Goal: Task Accomplishment & Management: Manage account settings

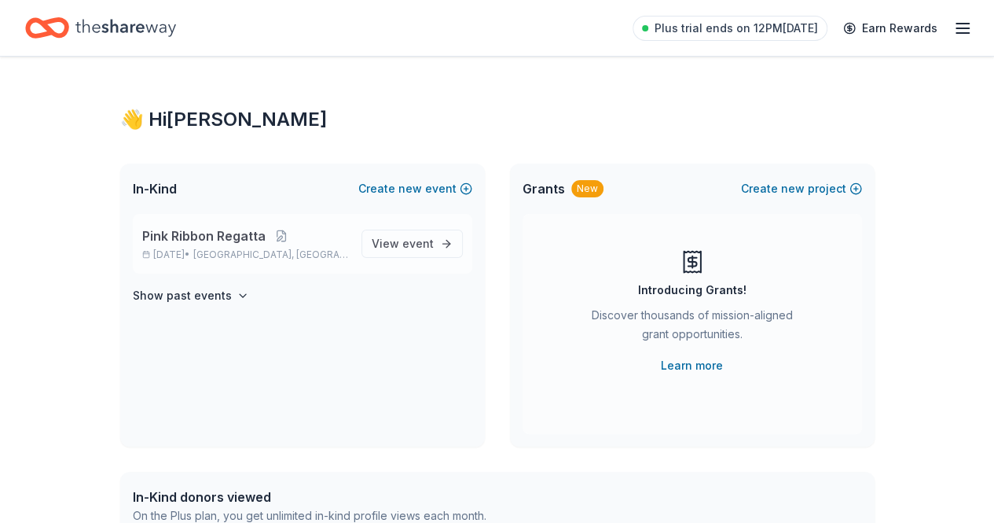
click at [252, 238] on span "Pink Ribbon Regatta" at bounding box center [203, 235] width 123 height 19
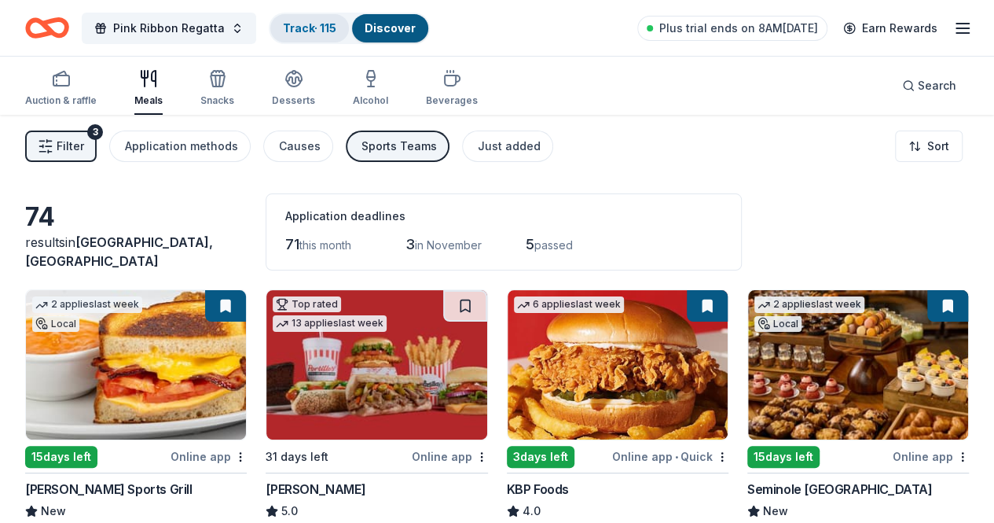
click at [319, 28] on link "Track · 115" at bounding box center [309, 27] width 53 height 13
click at [336, 9] on div "Pink Ribbon Regatta Track · 115 Discover Plus trial ends on 8AM[DATE] Earn Rewa…" at bounding box center [497, 28] width 994 height 56
click at [328, 18] on div "Track · 115" at bounding box center [309, 28] width 79 height 28
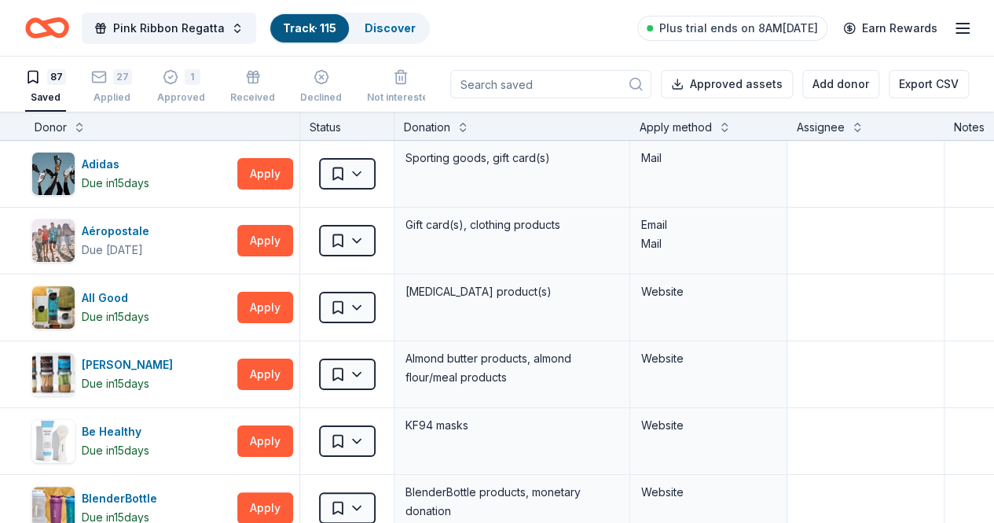
click at [725, 127] on div "Apply method" at bounding box center [709, 127] width 138 height 19
click at [731, 125] on button at bounding box center [724, 126] width 13 height 16
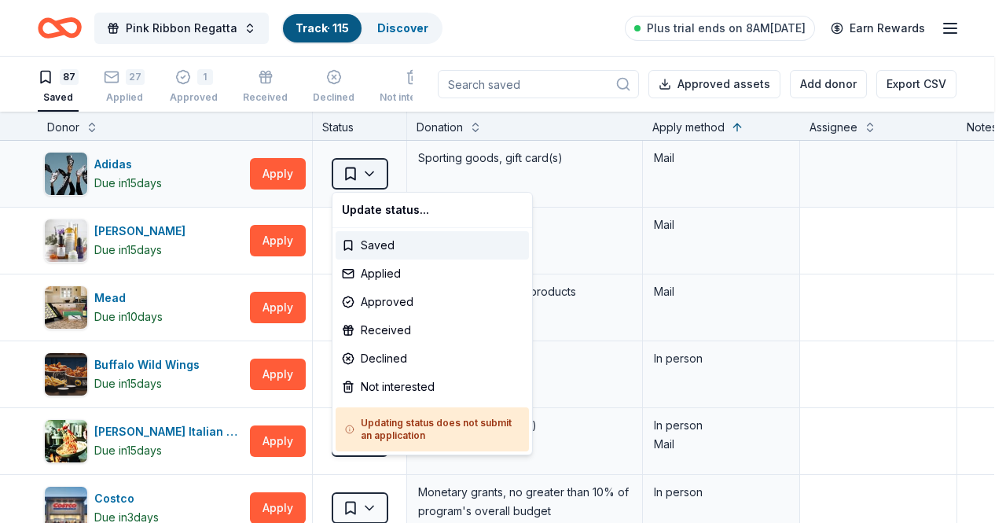
click at [372, 174] on html "Pink Ribbon Regatta Track · 115 Discover Plus trial ends on 8AM[DATE] Earn Rewa…" at bounding box center [503, 261] width 1006 height 523
click at [416, 397] on div "Not interested" at bounding box center [432, 386] width 193 height 28
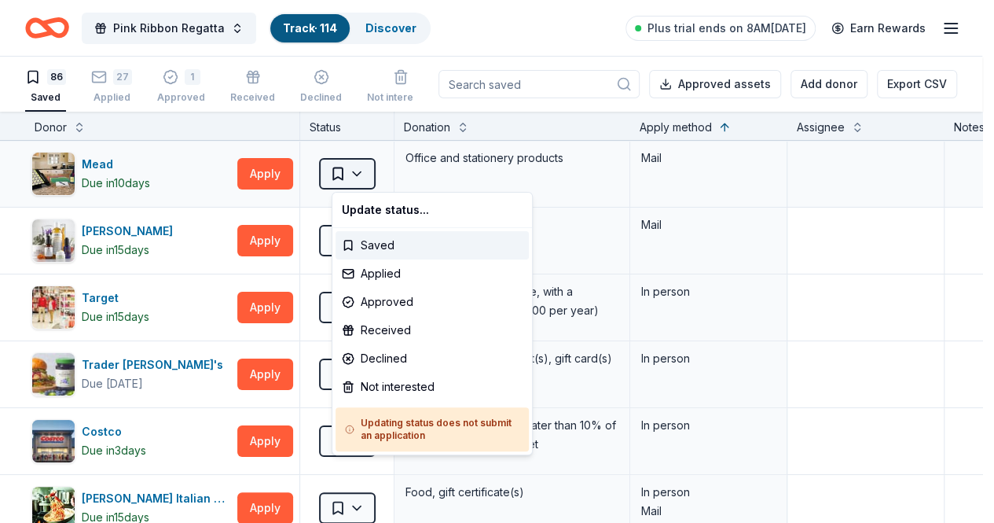
click at [377, 172] on html "Pink Ribbon Regatta Track · 114 Discover Plus trial ends on 8AM[DATE] Earn Rewa…" at bounding box center [497, 261] width 994 height 523
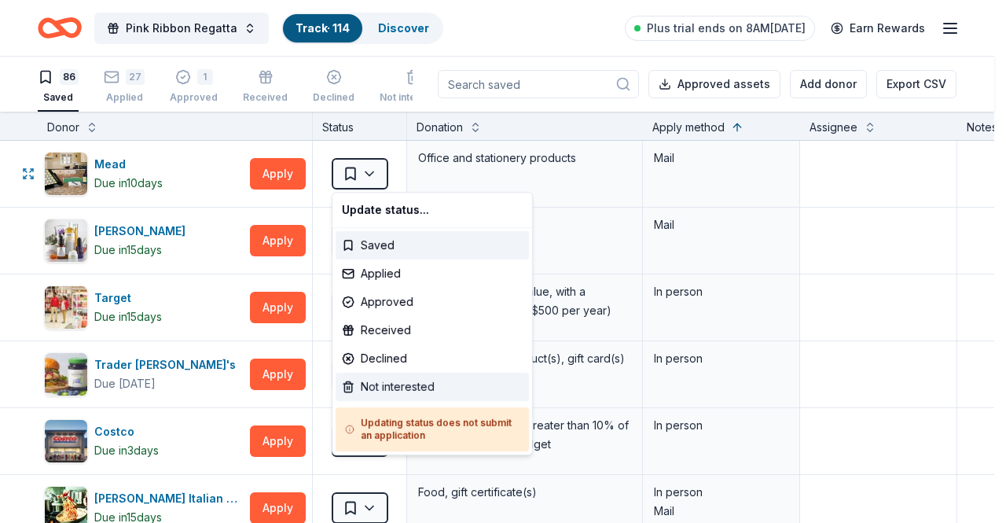
click at [394, 391] on div "Not interested" at bounding box center [432, 386] width 193 height 28
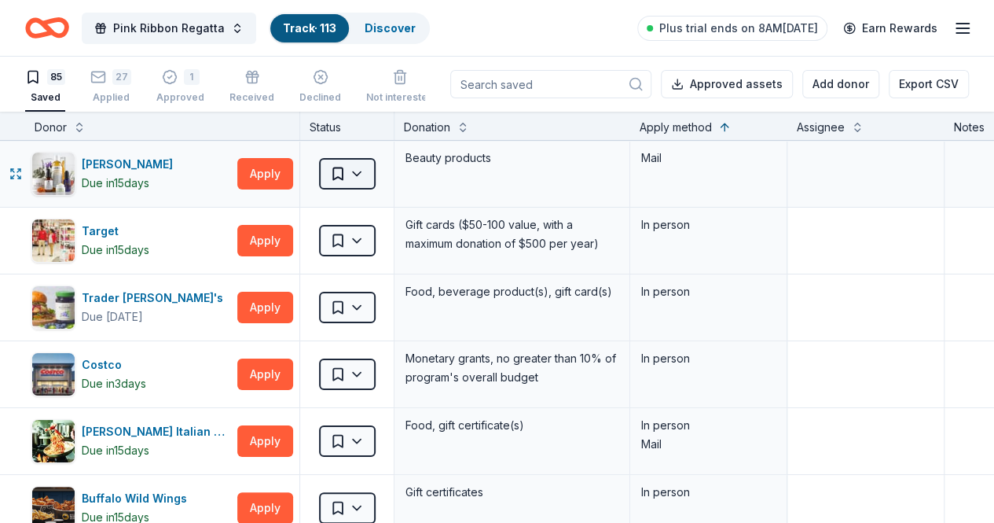
click at [370, 171] on html "Pink Ribbon Regatta Track · 113 Discover Plus trial ends on 8AM[DATE] Earn Rewa…" at bounding box center [497, 261] width 994 height 523
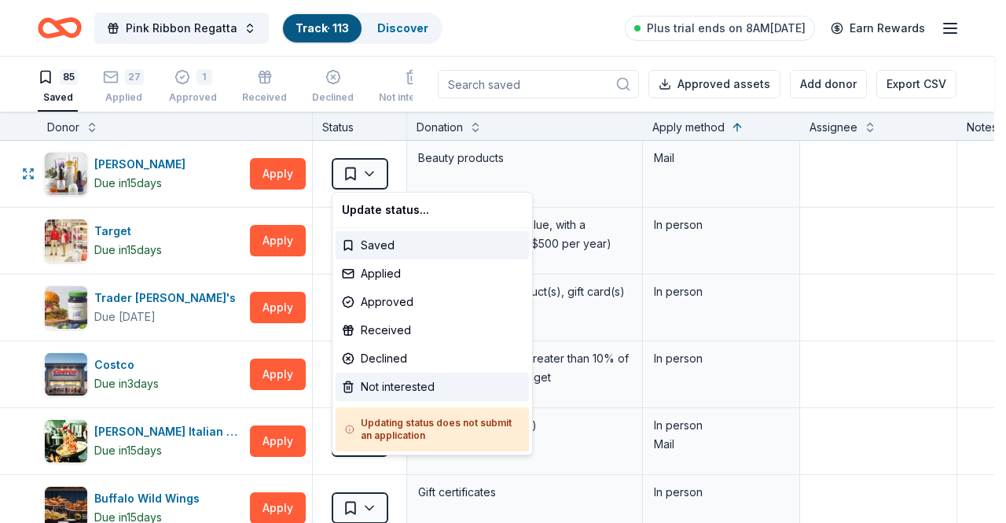
click at [406, 376] on div "Not interested" at bounding box center [432, 386] width 193 height 28
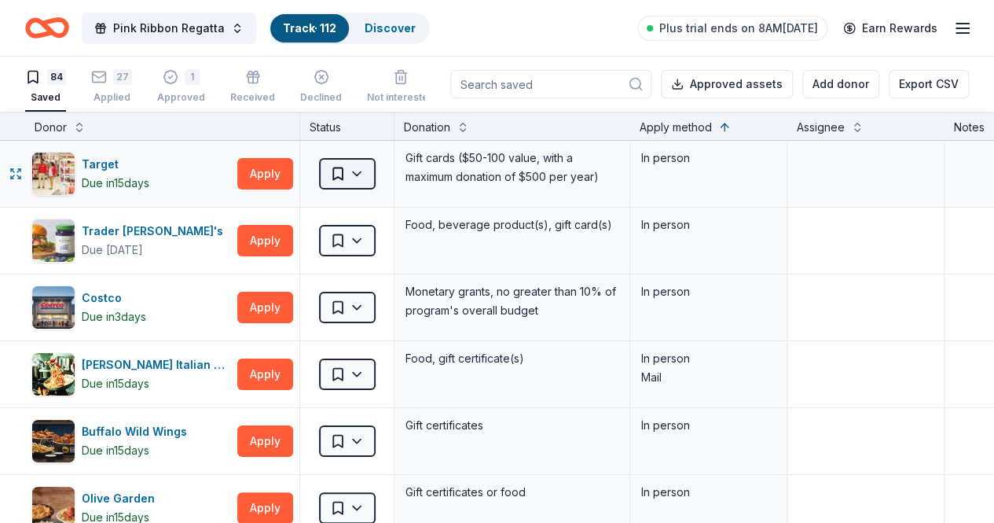
click at [372, 177] on html "Pink Ribbon Regatta Track · 112 Discover Plus trial ends on 8AM[DATE] Earn Rewa…" at bounding box center [497, 261] width 994 height 523
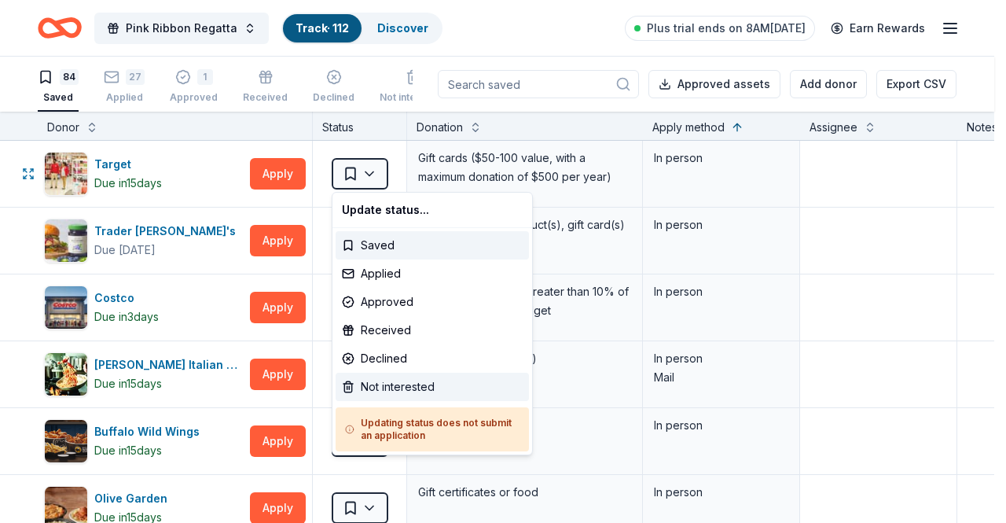
click at [393, 387] on div "Not interested" at bounding box center [432, 386] width 193 height 28
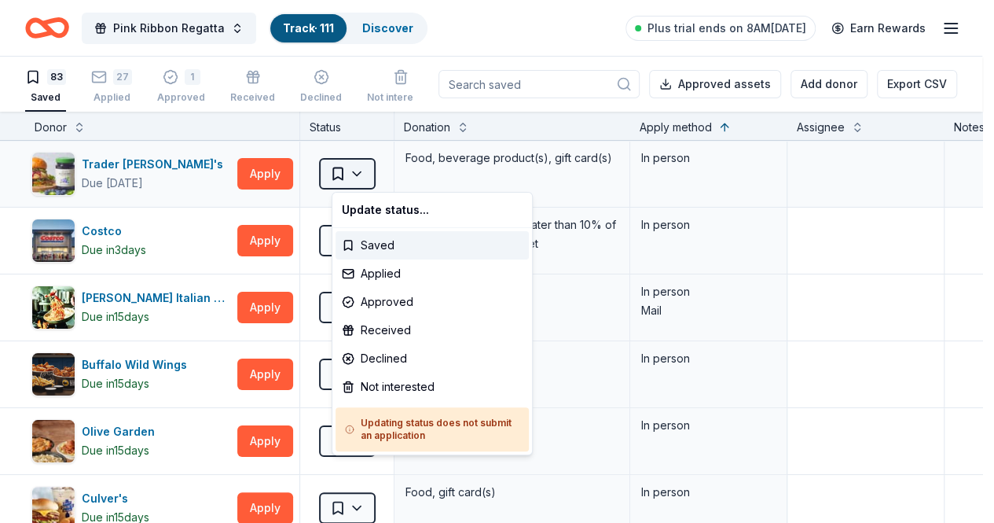
click at [376, 174] on html "Pink Ribbon Regatta Track · 111 Discover Plus trial ends on 8AM[DATE] Earn Rewa…" at bounding box center [497, 261] width 994 height 523
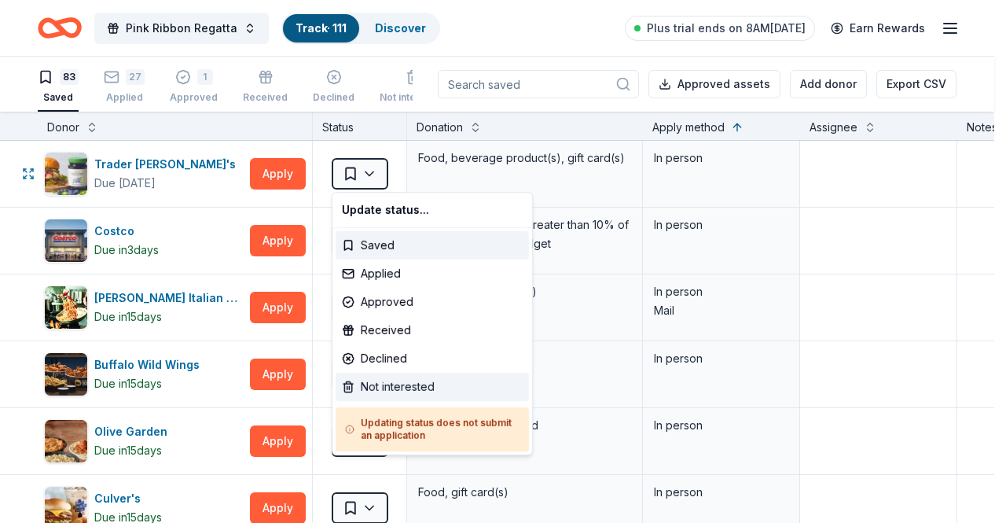
click at [367, 393] on div "Not interested" at bounding box center [432, 386] width 193 height 28
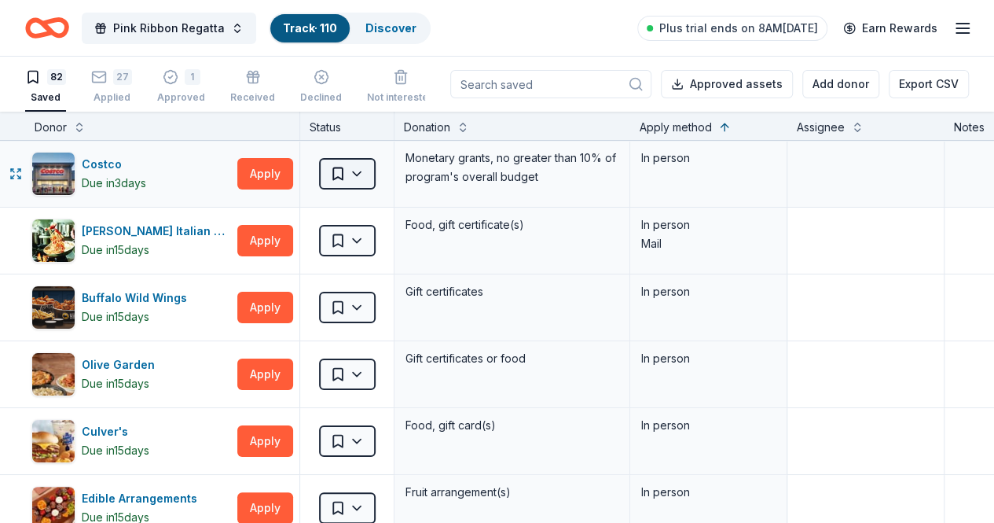
click at [376, 179] on html "Pink Ribbon Regatta Track · 110 Discover Plus trial ends on 8AM[DATE] Earn Rewa…" at bounding box center [497, 261] width 994 height 523
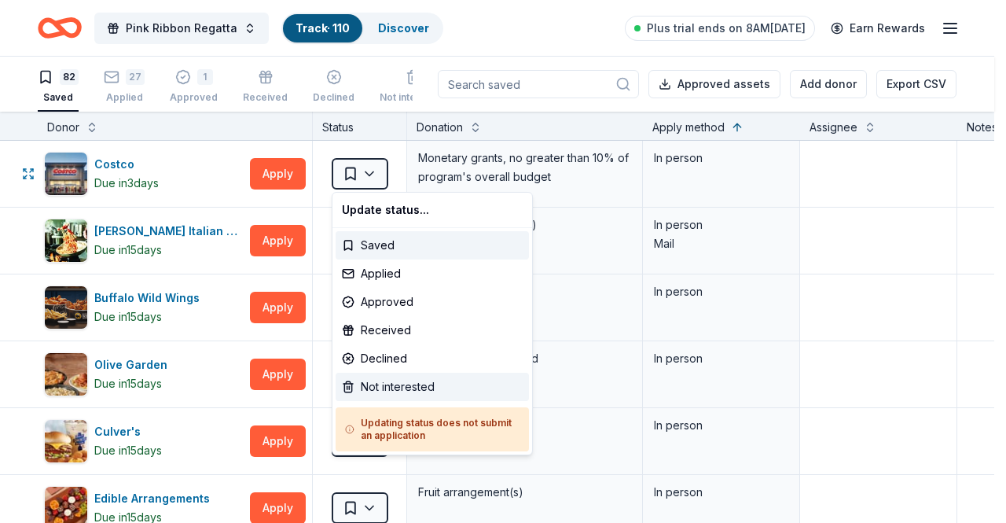
click at [369, 385] on div "Not interested" at bounding box center [432, 386] width 193 height 28
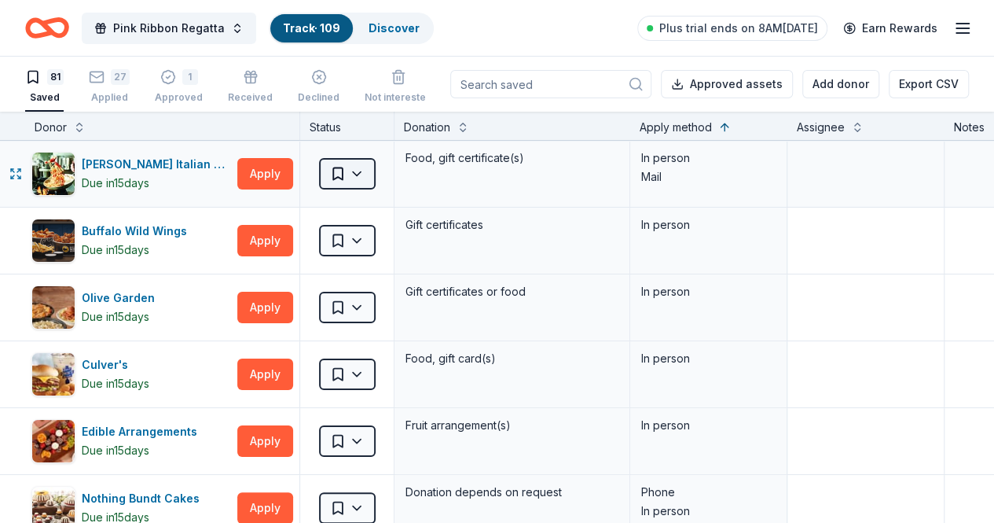
click at [373, 175] on html "Pink Ribbon Regatta Track · 109 Discover Plus trial ends on 8AM[DATE] Earn Rewa…" at bounding box center [497, 261] width 994 height 523
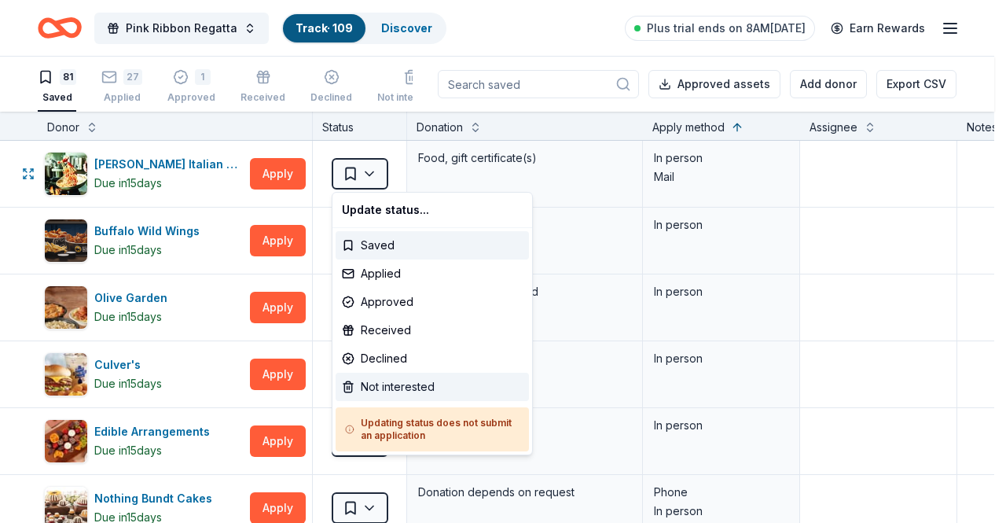
click at [397, 390] on div "Not interested" at bounding box center [432, 386] width 193 height 28
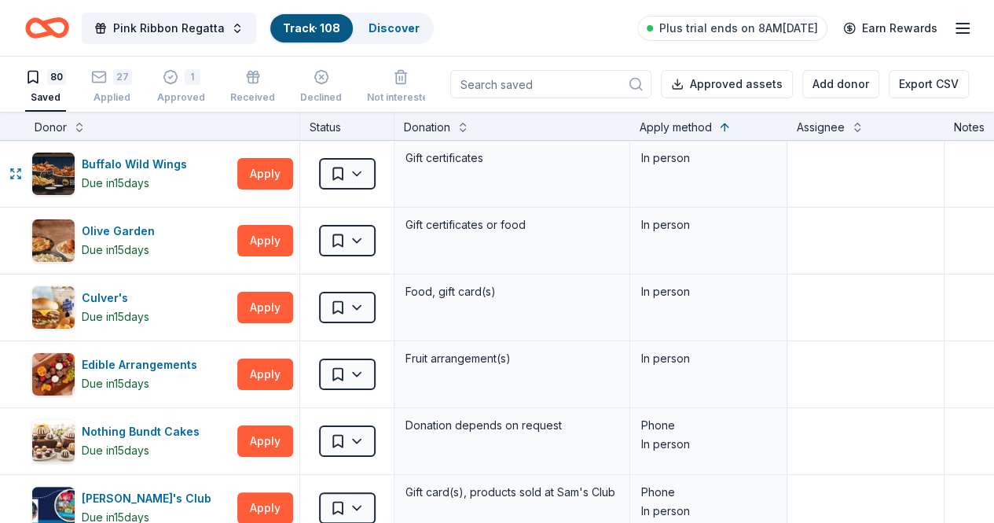
click at [374, 172] on html "Pink Ribbon Regatta Track · 108 Discover Plus trial ends on 8AM[DATE] Earn Rewa…" at bounding box center [497, 261] width 994 height 523
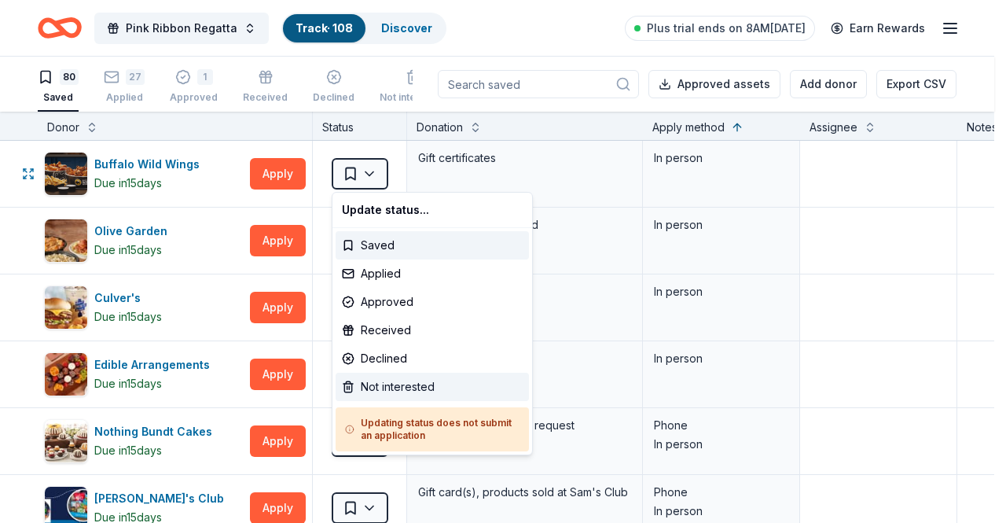
click at [371, 395] on div "Not interested" at bounding box center [432, 386] width 193 height 28
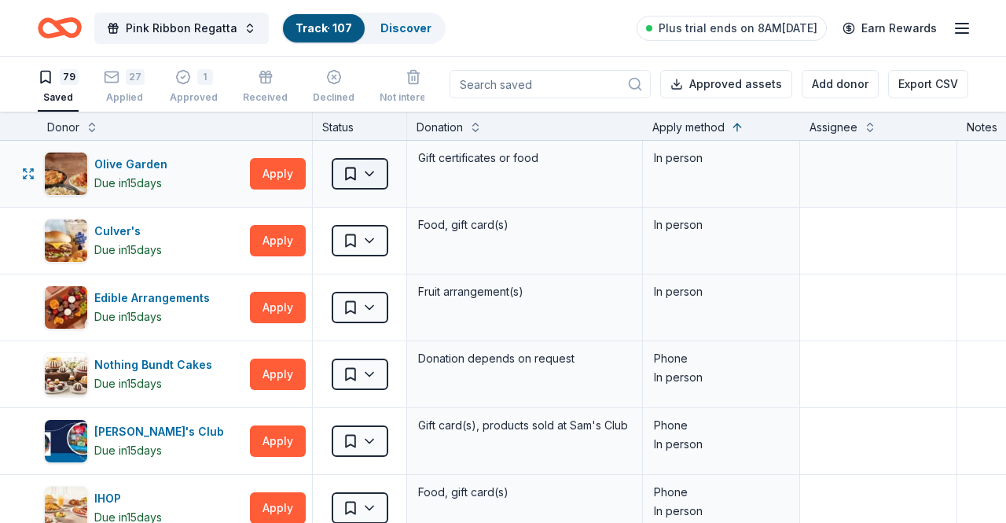
click at [370, 172] on html "Pink Ribbon Regatta Track · 107 Discover Plus trial ends on 8AM[DATE] Earn Rewa…" at bounding box center [503, 261] width 1006 height 523
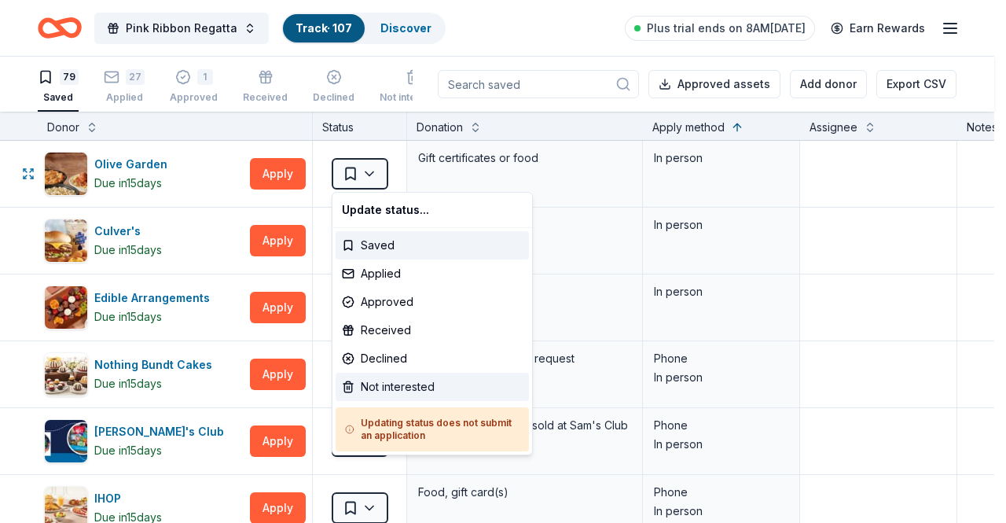
click at [379, 383] on div "Not interested" at bounding box center [432, 386] width 193 height 28
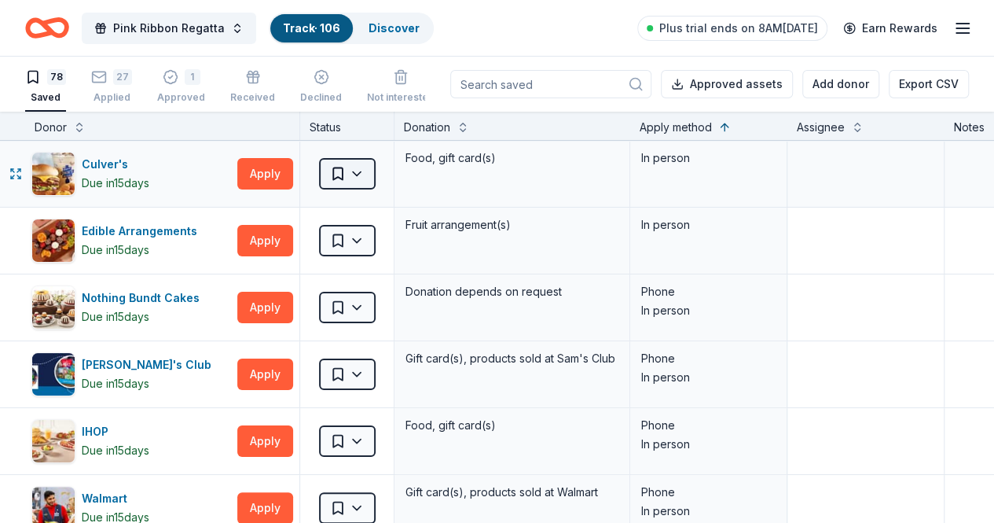
click at [371, 170] on html "Pink Ribbon Regatta Track · 106 Discover Plus trial ends on 8AM[DATE] Earn Rewa…" at bounding box center [497, 261] width 994 height 523
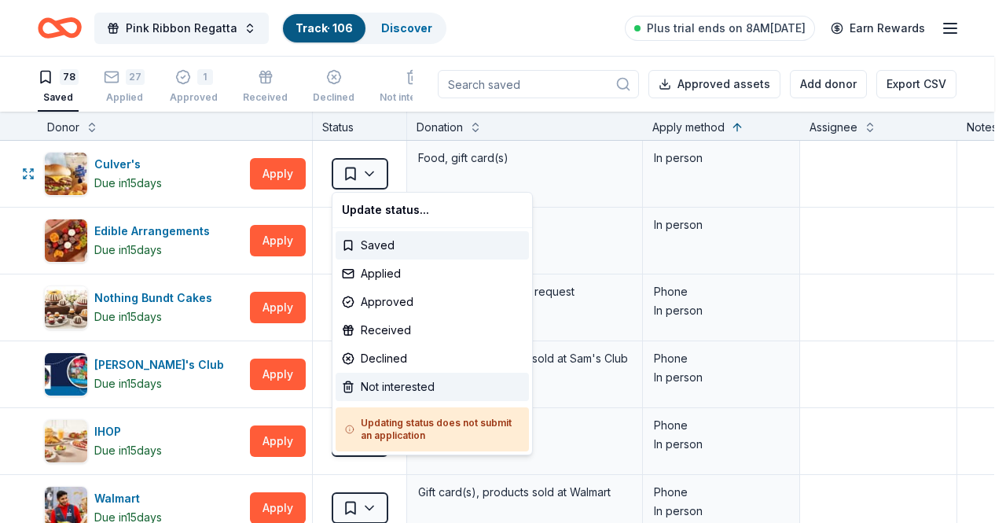
click at [375, 380] on div "Not interested" at bounding box center [432, 386] width 193 height 28
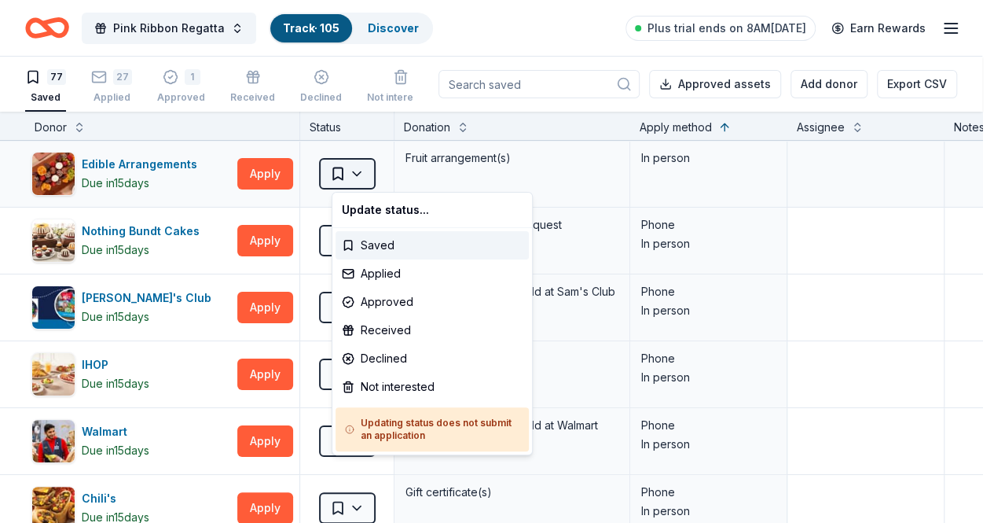
click at [370, 170] on html "Pink Ribbon Regatta Track · 105 Discover Plus trial ends on 8AM[DATE] Earn Rewa…" at bounding box center [497, 261] width 994 height 523
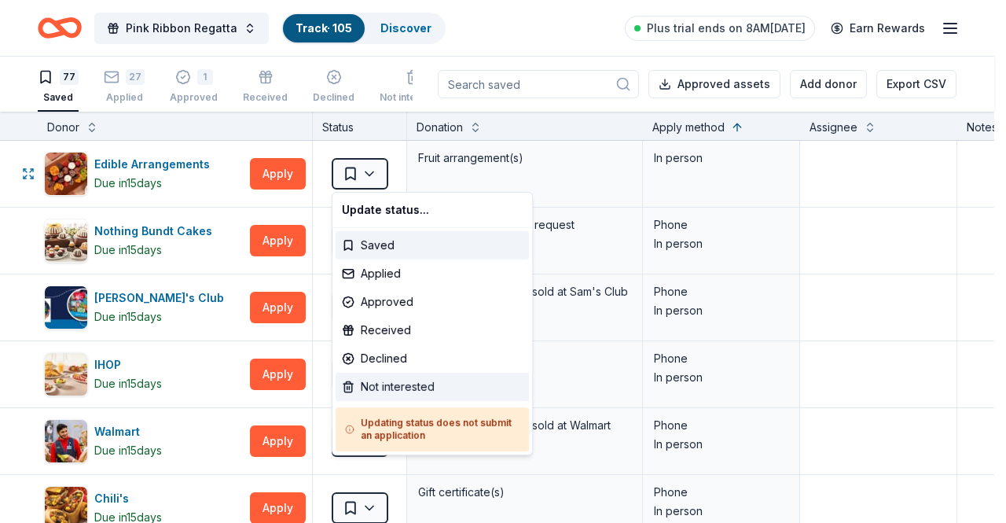
click at [363, 391] on div "Not interested" at bounding box center [432, 386] width 193 height 28
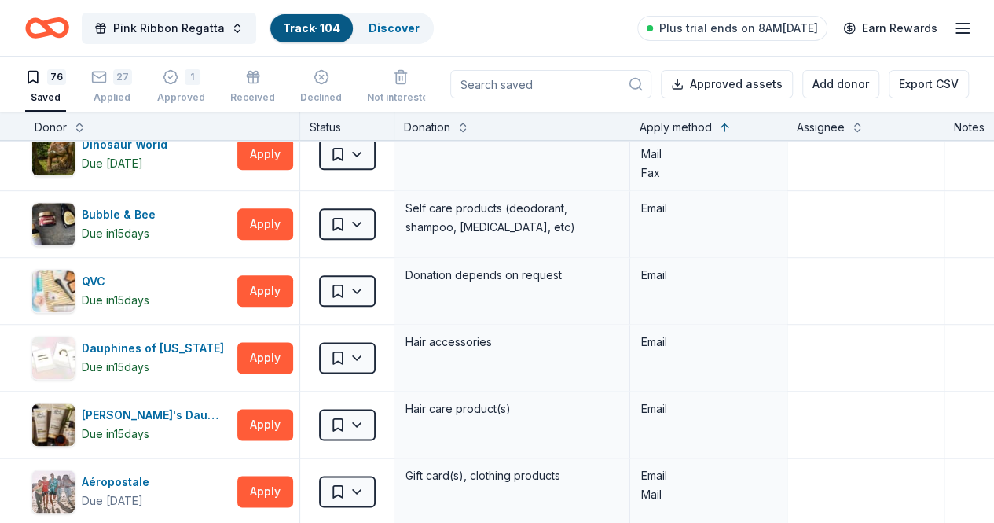
scroll to position [912, 0]
